Goal: Information Seeking & Learning: Check status

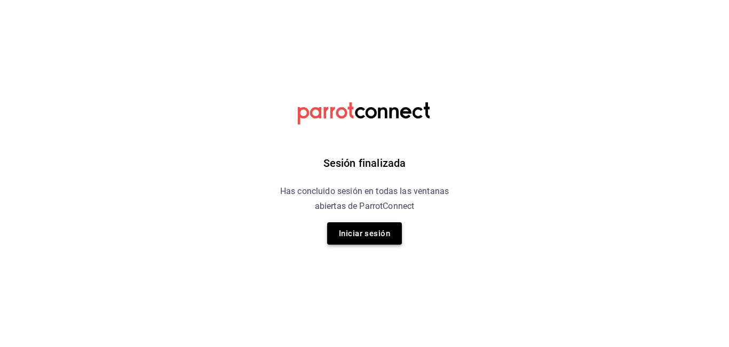
click at [354, 226] on div "Sesión finalizada Has concluido sesión en todas las ventanas abiertas de Parrot…" at bounding box center [365, 173] width 270 height 347
click at [354, 226] on button "Iniciar sesión" at bounding box center [364, 234] width 75 height 22
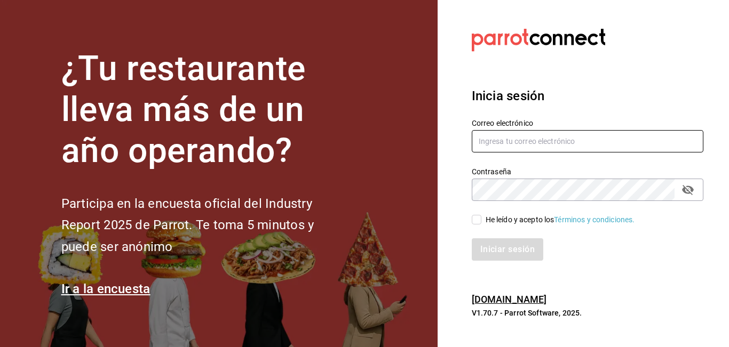
click at [502, 134] on input "text" at bounding box center [588, 141] width 232 height 22
click at [543, 141] on input "text" at bounding box center [588, 141] width 232 height 22
type input "marco.mtz_lt@outlook.com"
click at [477, 221] on input "He leído y acepto los Términos y condiciones." at bounding box center [477, 220] width 10 height 10
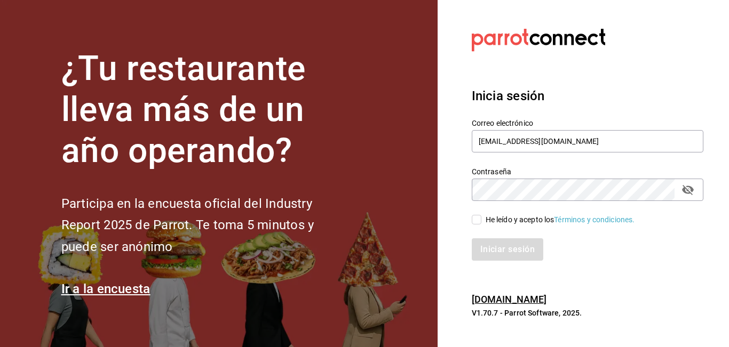
checkbox input "true"
click at [500, 244] on button "Iniciar sesión" at bounding box center [508, 250] width 73 height 22
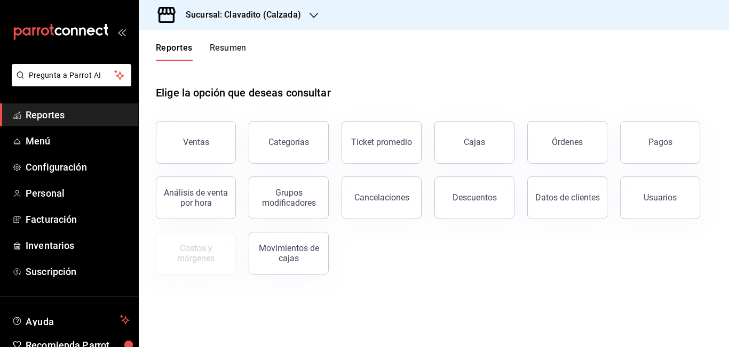
click at [313, 20] on div at bounding box center [314, 15] width 9 height 11
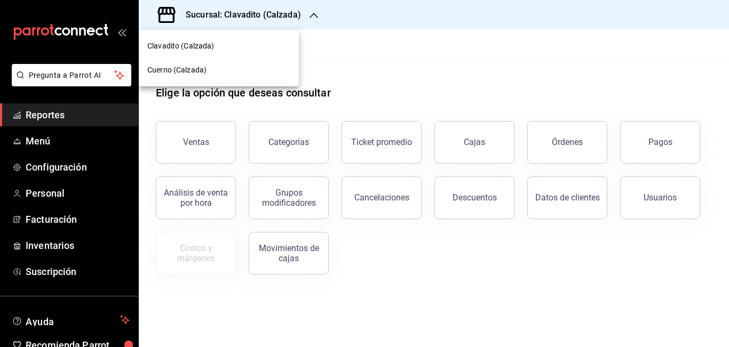
click at [186, 67] on span "Cuerno (Calzada)" at bounding box center [176, 70] width 59 height 11
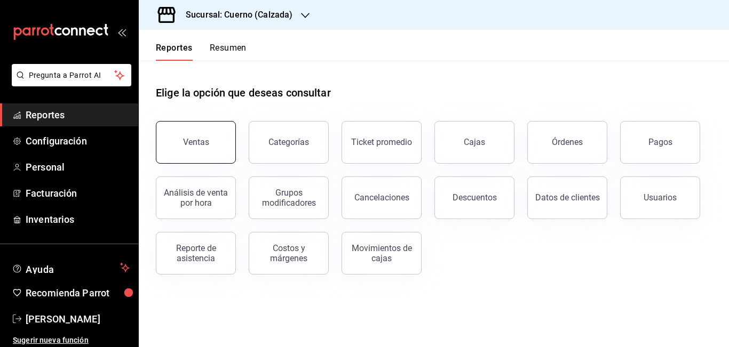
click at [209, 149] on button "Ventas" at bounding box center [196, 142] width 80 height 43
click at [209, 149] on html "Pregunta a Parrot AI Reportes Configuración Personal Facturación Inventarios Ay…" at bounding box center [364, 173] width 729 height 347
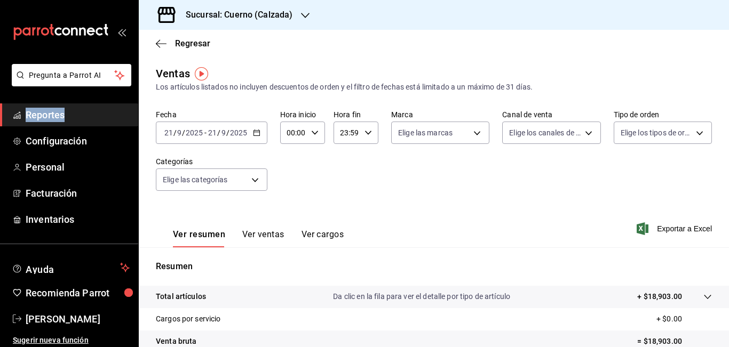
click at [254, 134] on icon "button" at bounding box center [256, 132] width 7 height 7
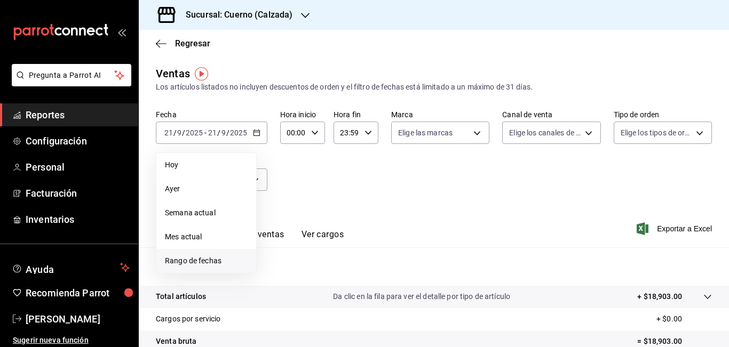
click at [176, 259] on span "Rango de fechas" at bounding box center [206, 261] width 83 height 11
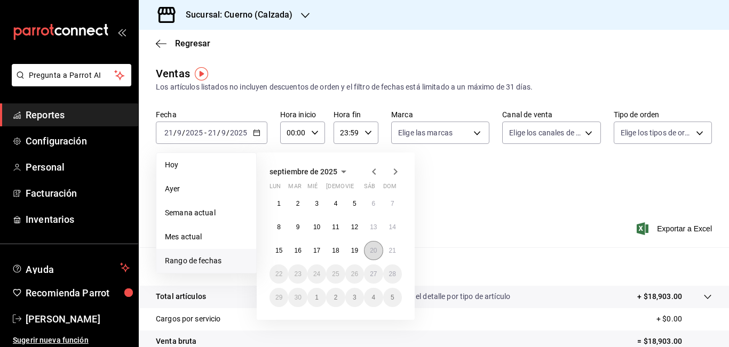
click at [373, 250] on abbr "20" at bounding box center [373, 250] width 7 height 7
click at [388, 250] on button "21" at bounding box center [392, 250] width 19 height 19
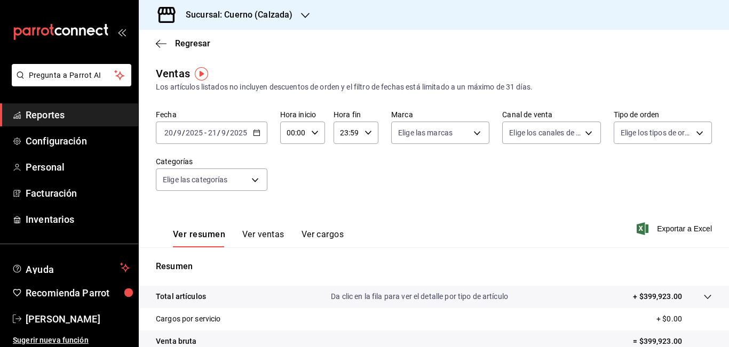
click at [294, 133] on input "00:00" at bounding box center [293, 132] width 27 height 21
click at [294, 133] on div at bounding box center [364, 173] width 729 height 347
type input "05:00"
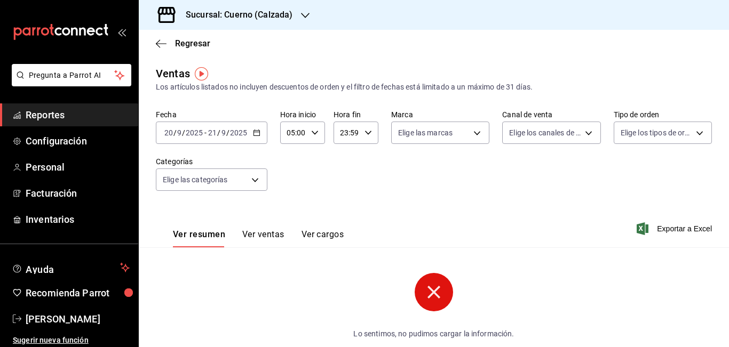
click at [343, 134] on input "23:59" at bounding box center [347, 132] width 27 height 21
click at [343, 134] on div at bounding box center [364, 173] width 729 height 347
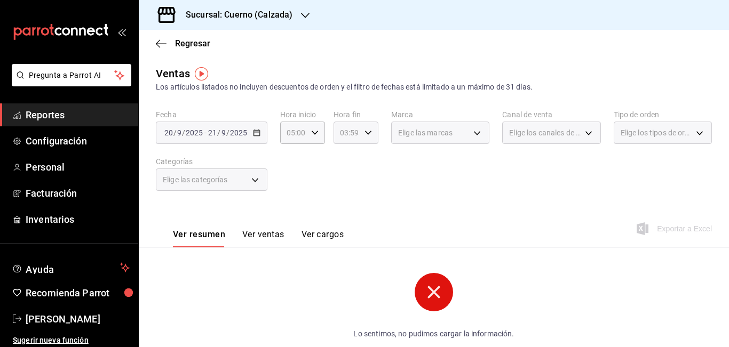
click at [345, 133] on input "03:59" at bounding box center [347, 132] width 27 height 21
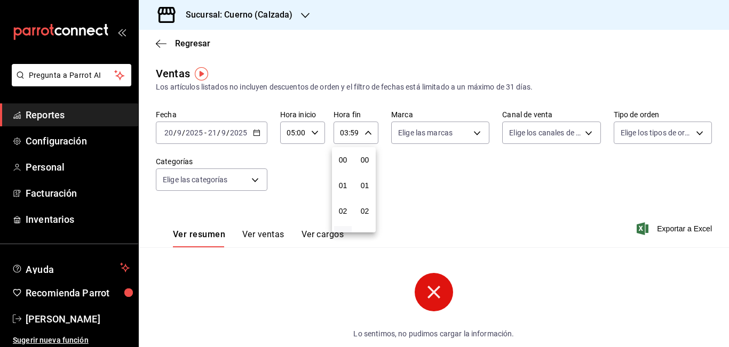
scroll to position [1452, 0]
click at [344, 212] on span "05" at bounding box center [343, 211] width 5 height 9
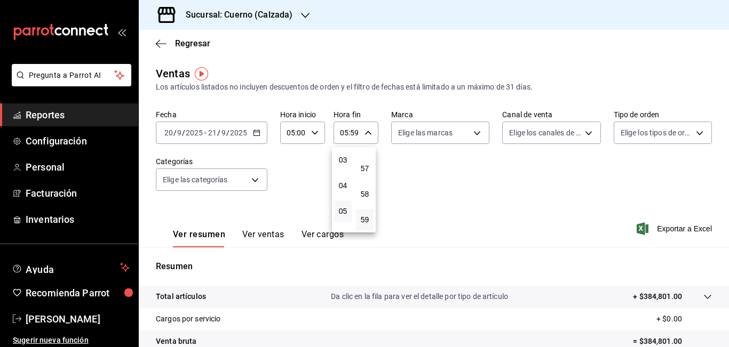
click at [353, 133] on div at bounding box center [364, 173] width 729 height 347
click at [353, 133] on input "05:59" at bounding box center [347, 132] width 27 height 21
click at [353, 133] on div at bounding box center [364, 173] width 729 height 347
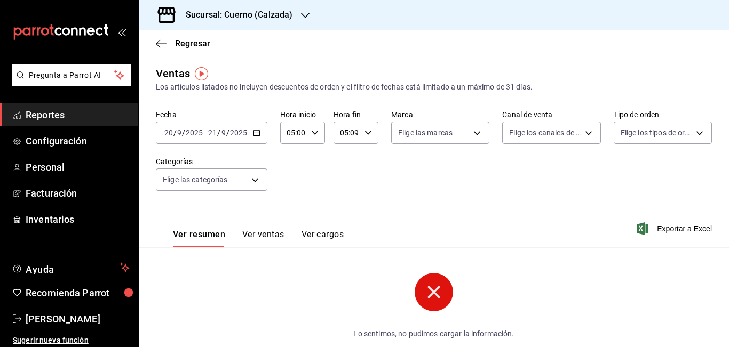
click at [357, 132] on input "05:09" at bounding box center [347, 132] width 27 height 21
click at [357, 132] on div at bounding box center [364, 173] width 729 height 347
type input "05:00"
click at [472, 135] on body "Pregunta a Parrot AI Reportes Configuración Personal Facturación Inventarios Ay…" at bounding box center [364, 173] width 729 height 347
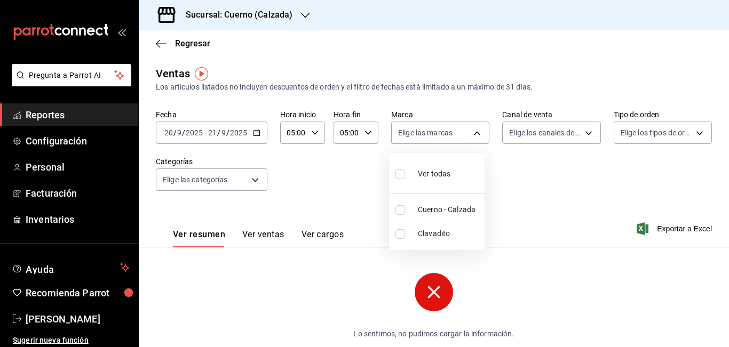
click at [440, 211] on span "Cuerno - Calzada" at bounding box center [449, 209] width 62 height 11
type input "b7ae777b-2dfc-42e0-9650-6cefdf37a424"
checkbox input "true"
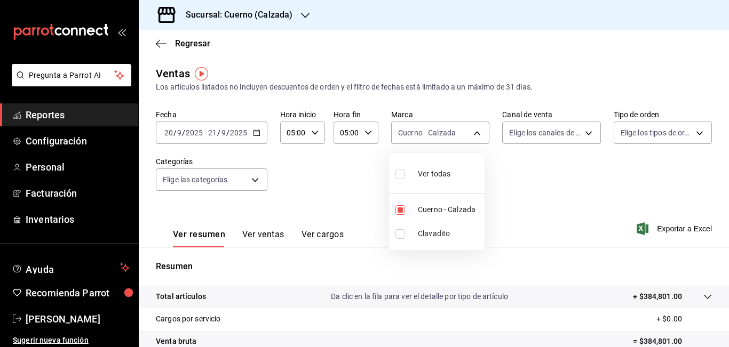
click at [510, 170] on div at bounding box center [364, 173] width 729 height 347
click at [645, 293] on p "+ $384,801.00" at bounding box center [657, 296] width 49 height 11
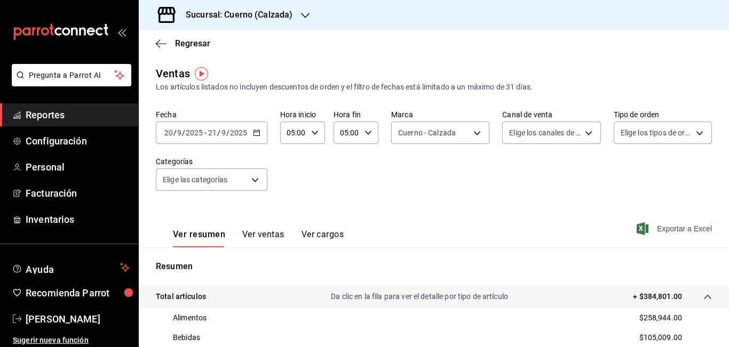
click at [663, 228] on span "Exportar a Excel" at bounding box center [675, 229] width 73 height 13
click at [51, 113] on span "Reportes" at bounding box center [78, 115] width 104 height 14
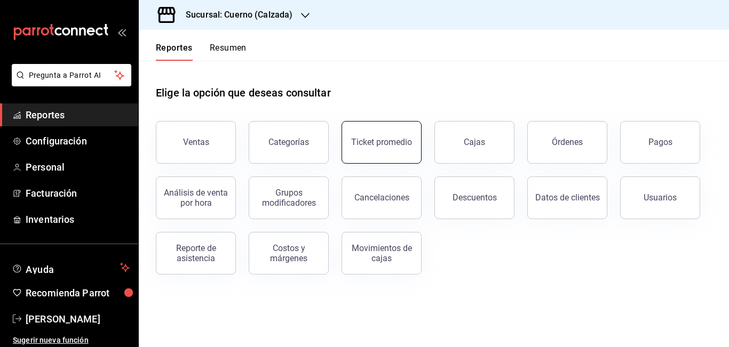
click at [386, 147] on button "Ticket promedio" at bounding box center [382, 142] width 80 height 43
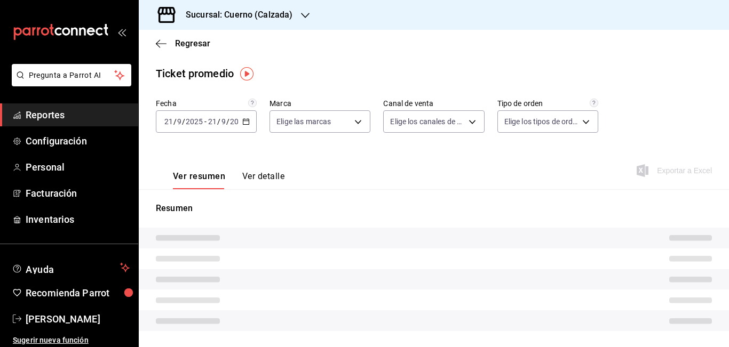
type input "b7ae777b-2dfc-42e0-9650-6cefdf37a424,c000f1c0-fb9f-4016-8e6a-f0d1e83e893d"
type input "PARROT,UBER_EATS,RAPPI,DIDI_FOOD,ONLINE"
type input "45550569-3ed2-40ec-865f-a78a43aad0fb,ed9744db-0daf-4564-a5b3-b3442505d928,23f9e…"
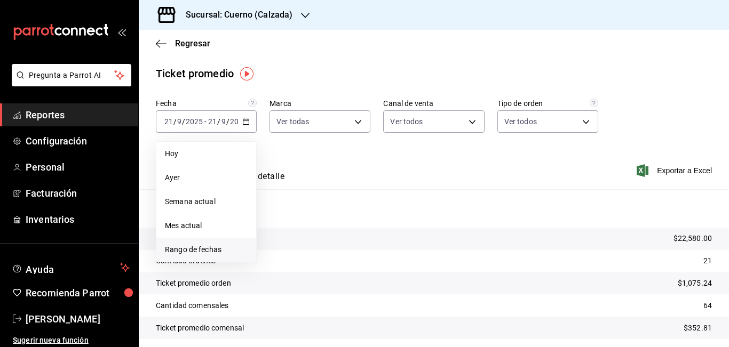
click at [213, 248] on span "Rango de fechas" at bounding box center [206, 249] width 83 height 11
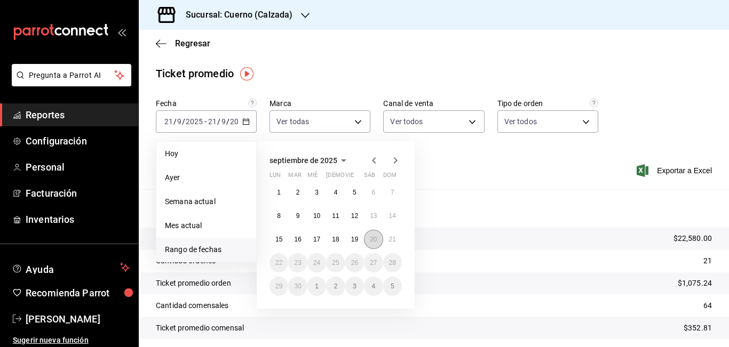
click at [370, 239] on abbr "20" at bounding box center [373, 239] width 7 height 7
click at [390, 241] on abbr "21" at bounding box center [392, 239] width 7 height 7
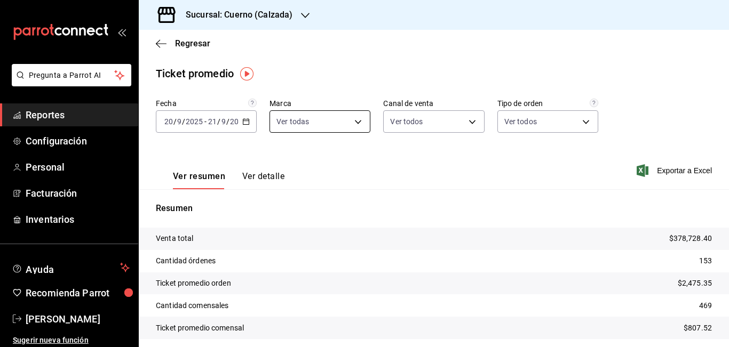
click at [353, 125] on body "Pregunta a Parrot AI Reportes Configuración Personal Facturación Inventarios Ay…" at bounding box center [364, 173] width 729 height 347
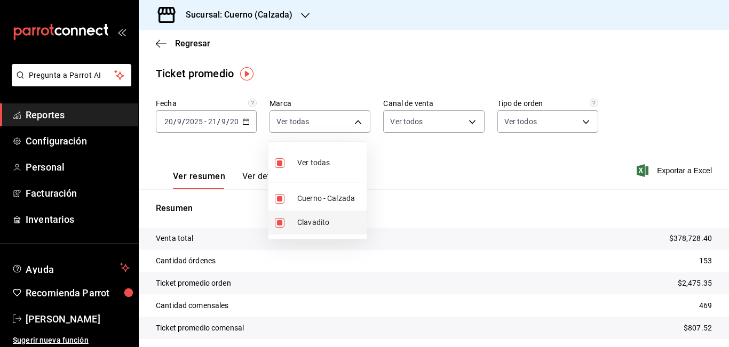
click at [308, 220] on span "Clavadito" at bounding box center [329, 222] width 65 height 11
type input "b7ae777b-2dfc-42e0-9650-6cefdf37a424"
checkbox input "false"
click at [407, 163] on div at bounding box center [364, 173] width 729 height 347
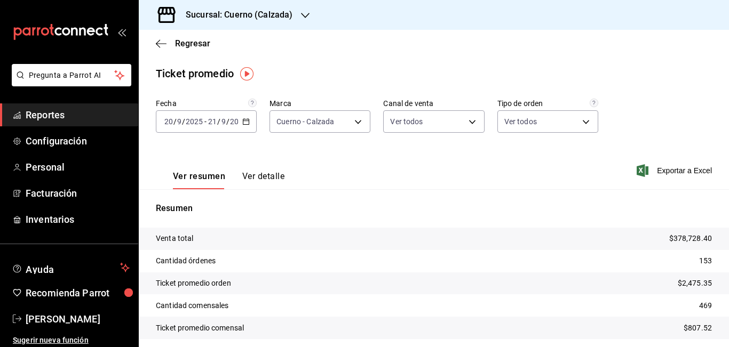
click at [287, 152] on div "Ver resumen Ver detalle Exportar a Excel" at bounding box center [434, 168] width 590 height 44
click at [52, 118] on span "Reportes" at bounding box center [78, 115] width 104 height 14
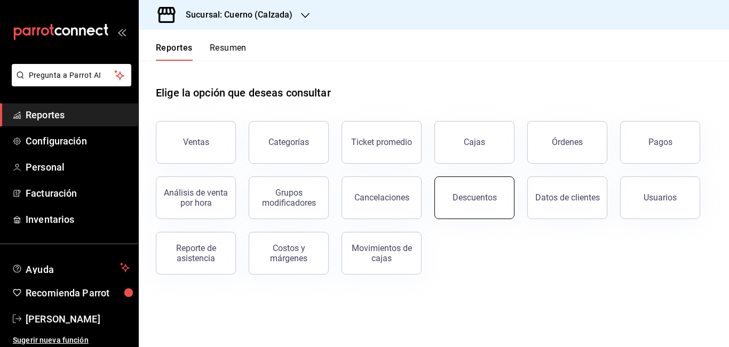
click at [459, 215] on button "Descuentos" at bounding box center [474, 198] width 80 height 43
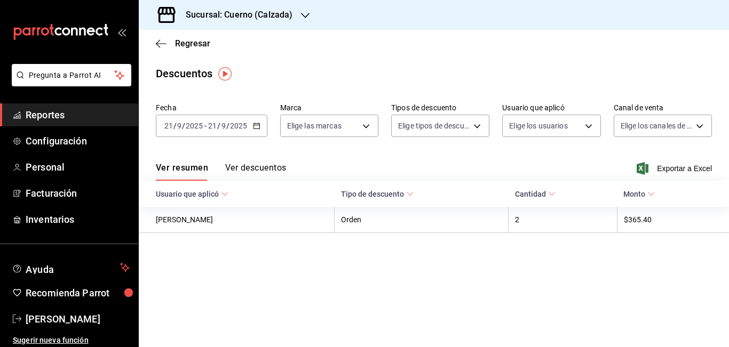
click at [256, 127] on icon "button" at bounding box center [256, 125] width 7 height 7
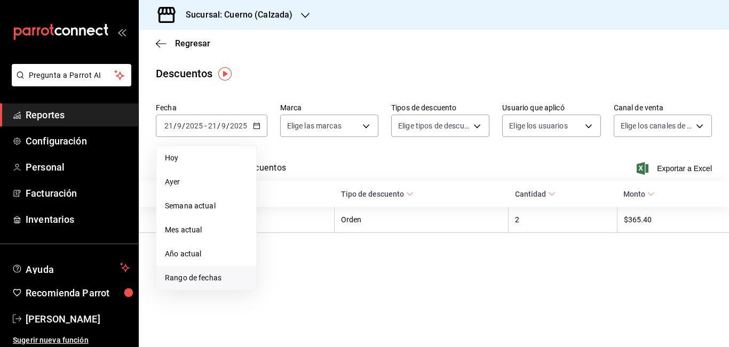
click at [197, 279] on span "Rango de fechas" at bounding box center [206, 278] width 83 height 11
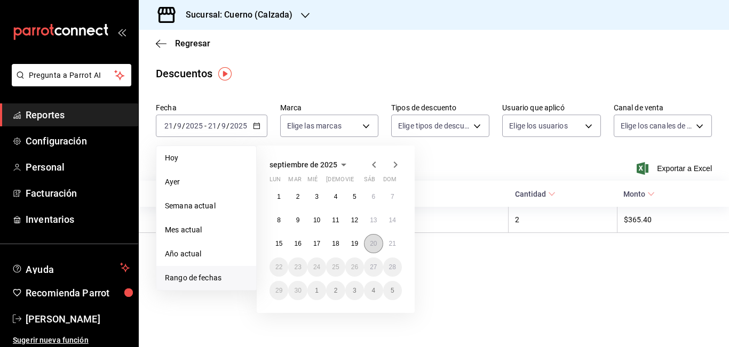
click at [371, 238] on button "20" at bounding box center [373, 243] width 19 height 19
click at [389, 242] on abbr "21" at bounding box center [392, 243] width 7 height 7
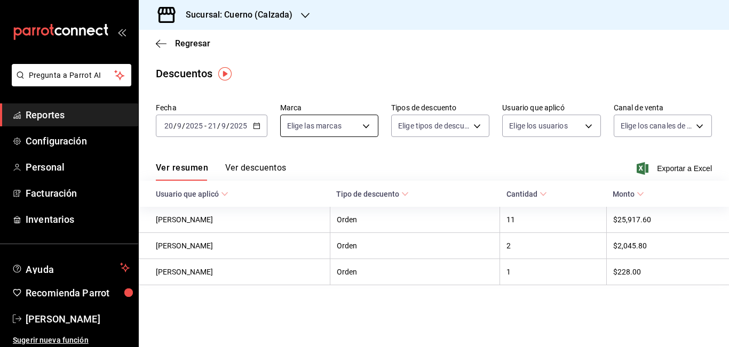
click at [365, 127] on body "Pregunta a Parrot AI Reportes Configuración Personal Facturación Inventarios Ay…" at bounding box center [364, 173] width 729 height 347
click at [305, 200] on li "Cuerno - Calzada" at bounding box center [329, 203] width 98 height 24
type input "b7ae777b-2dfc-42e0-9650-6cefdf37a424"
checkbox input "true"
click at [481, 123] on div at bounding box center [364, 173] width 729 height 347
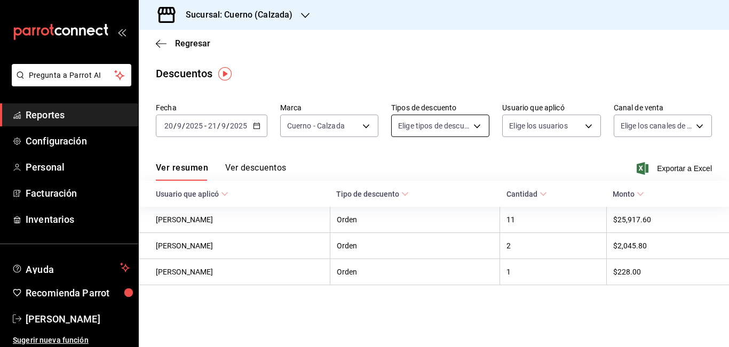
click at [478, 124] on body "Pregunta a Parrot AI Reportes Configuración Personal Facturación Inventarios Ay…" at bounding box center [364, 173] width 729 height 347
click at [405, 160] on input "checkbox" at bounding box center [405, 162] width 10 height 10
checkbox input "true"
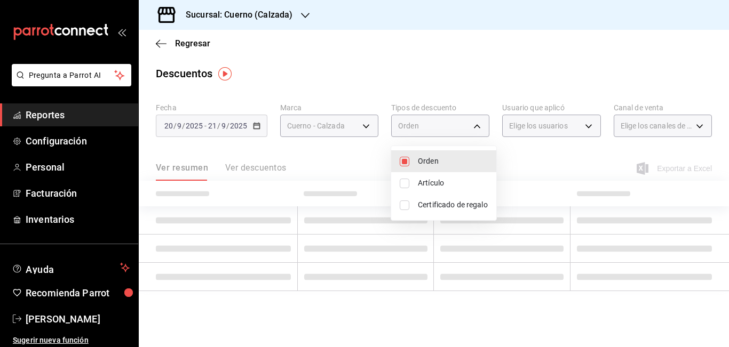
type input "ORDER"
click at [403, 184] on input "checkbox" at bounding box center [405, 184] width 10 height 10
checkbox input "true"
type input "ORDER,ORDER_ITEM"
click at [404, 207] on input "checkbox" at bounding box center [405, 206] width 10 height 10
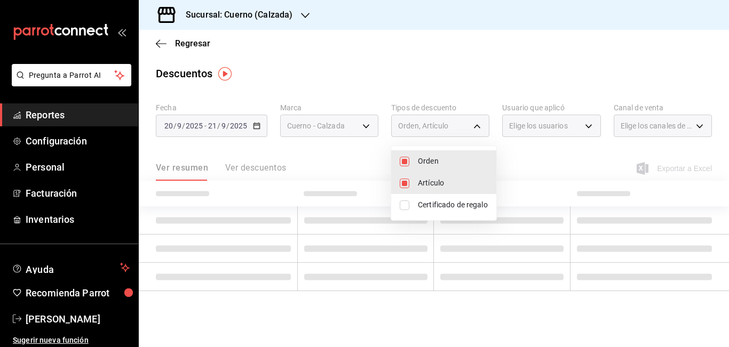
checkbox input "true"
type input "ORDER,ORDER_ITEM,CARD_REWARD"
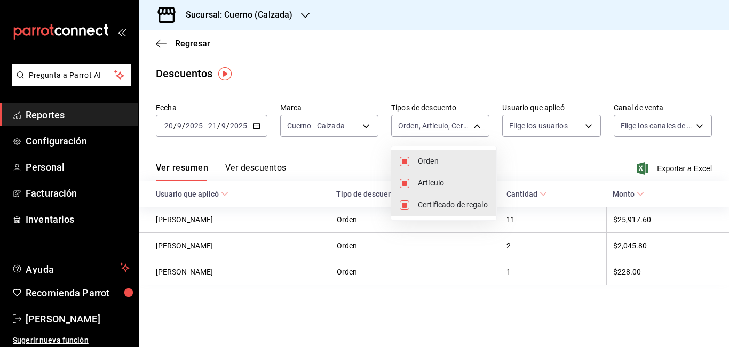
click at [543, 163] on div at bounding box center [364, 173] width 729 height 347
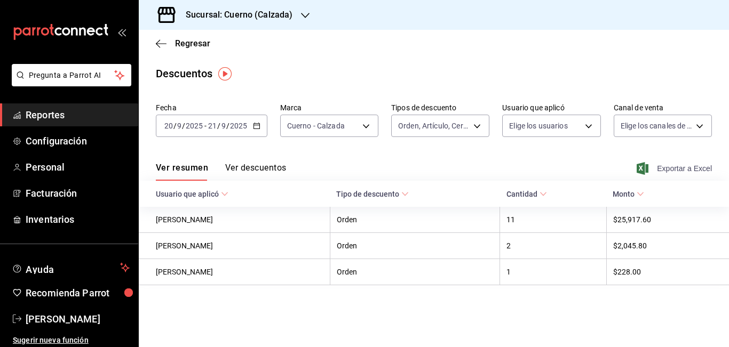
click at [666, 167] on span "Exportar a Excel" at bounding box center [675, 168] width 73 height 13
click at [49, 116] on span "Reportes" at bounding box center [78, 115] width 104 height 14
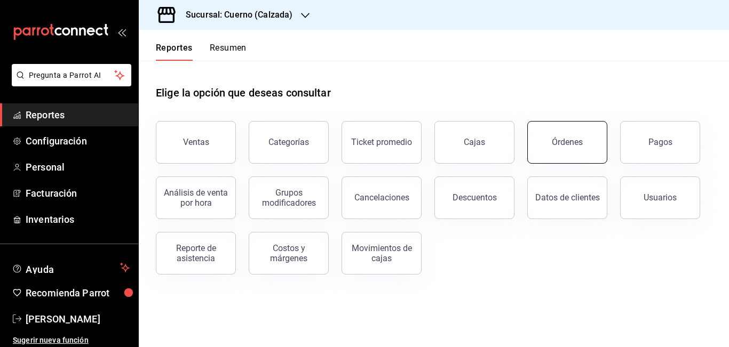
click at [551, 134] on button "Órdenes" at bounding box center [567, 142] width 80 height 43
